Goal: Task Accomplishment & Management: Manage account settings

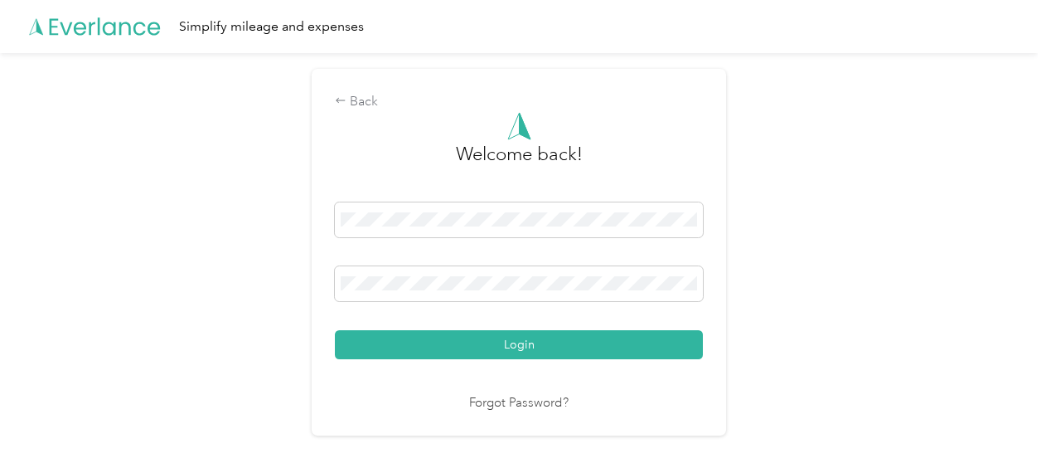
click at [485, 345] on button "Login" at bounding box center [519, 344] width 368 height 29
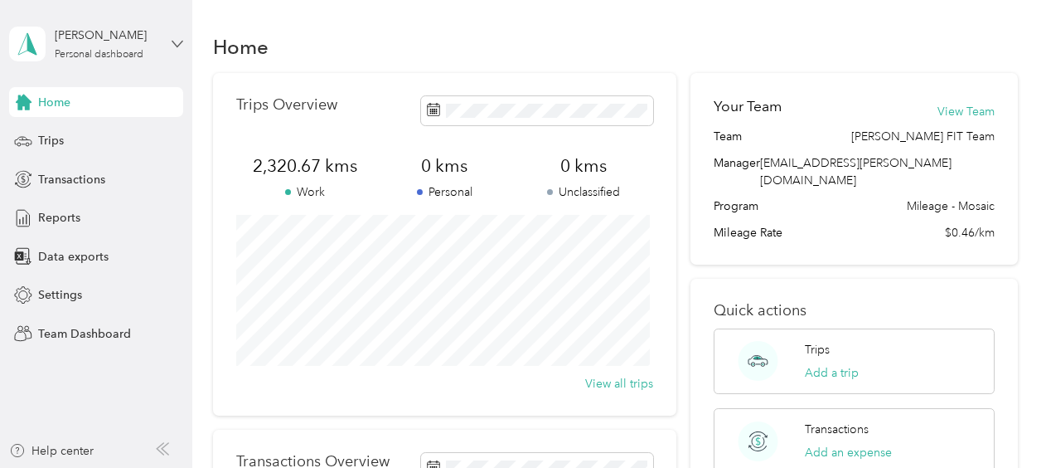
click at [176, 41] on icon at bounding box center [178, 44] width 12 height 12
click at [82, 139] on div "Team dashboard" at bounding box center [68, 136] width 89 height 17
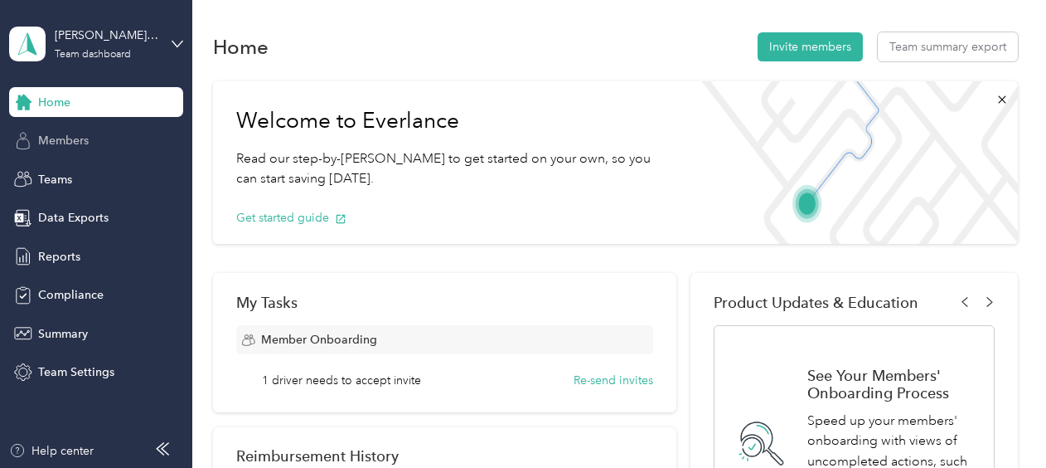
click at [70, 149] on div "Members" at bounding box center [96, 141] width 174 height 30
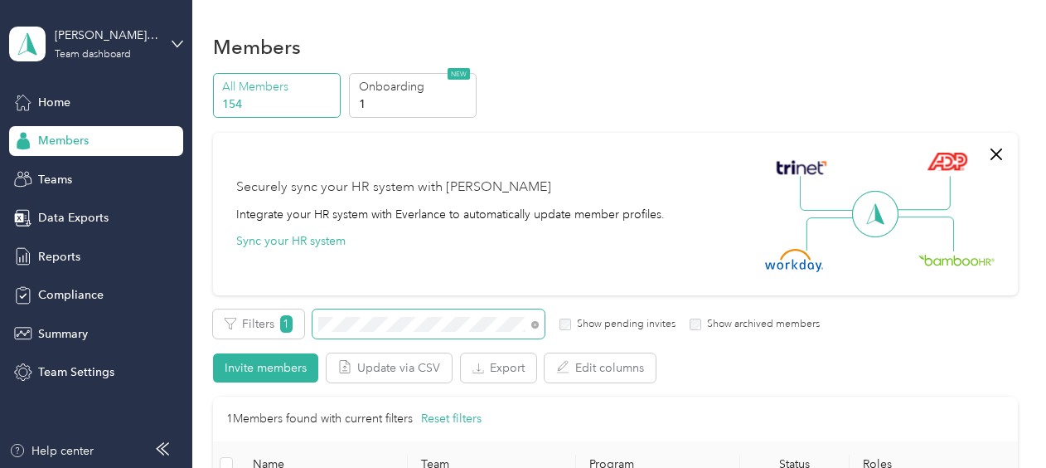
scroll to position [83, 0]
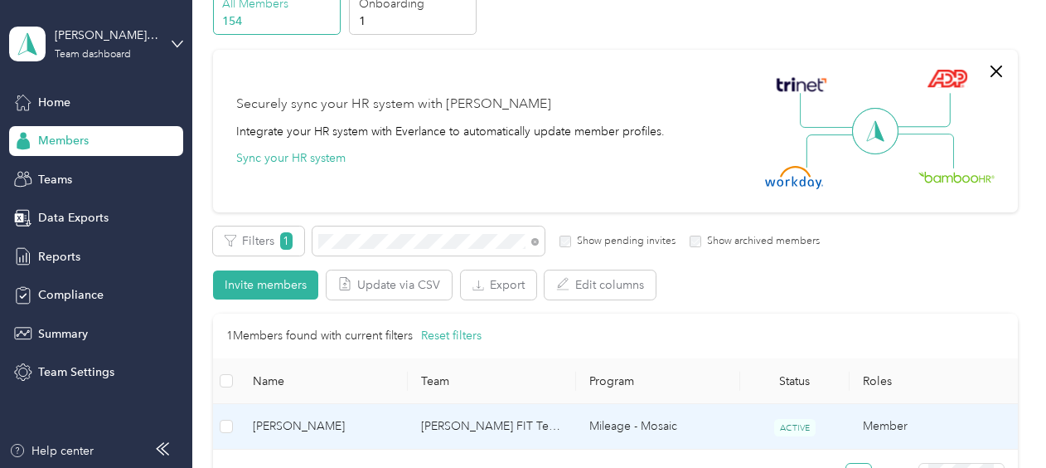
click at [482, 424] on td "[PERSON_NAME] FIT Team" at bounding box center [492, 427] width 168 height 46
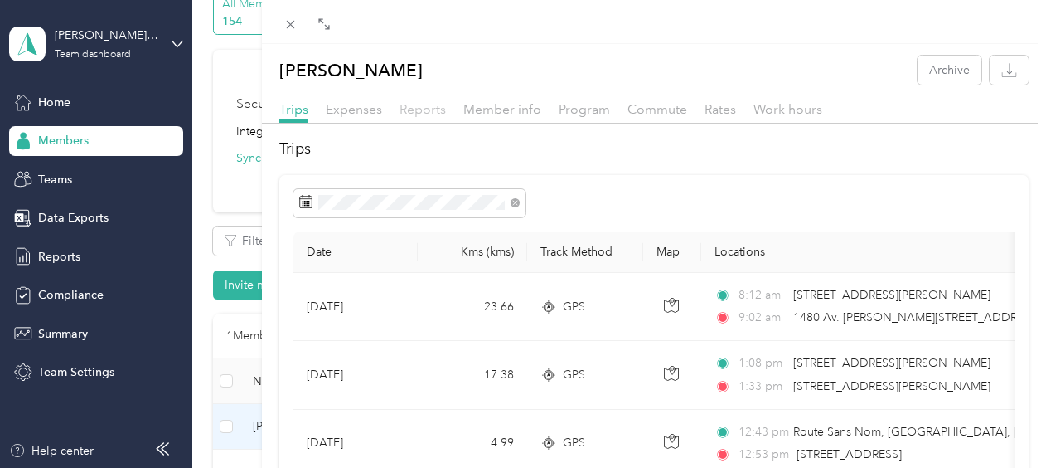
click at [429, 109] on span "Reports" at bounding box center [423, 109] width 46 height 16
